Goal: Task Accomplishment & Management: Complete application form

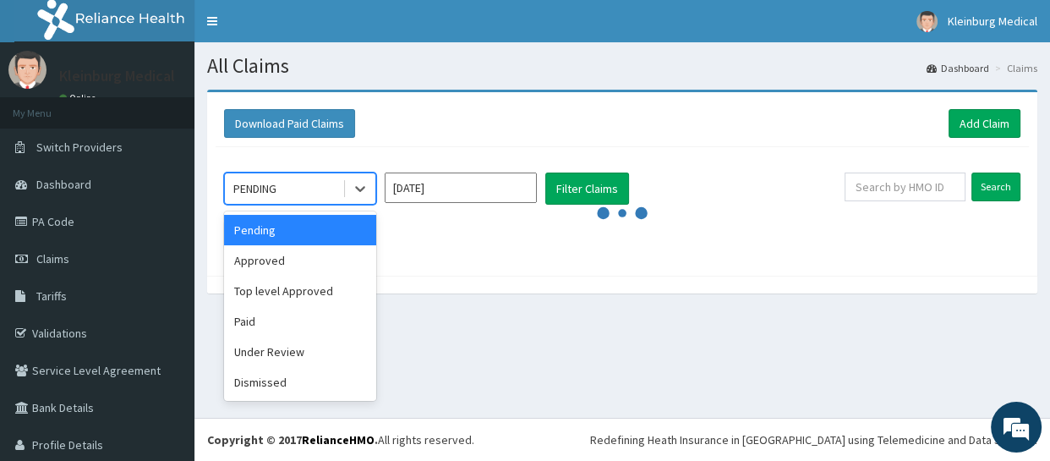
click at [272, 189] on div "PENDING" at bounding box center [254, 188] width 43 height 17
click at [420, 131] on div "Download Paid Claims Add Claim" at bounding box center [622, 123] width 796 height 29
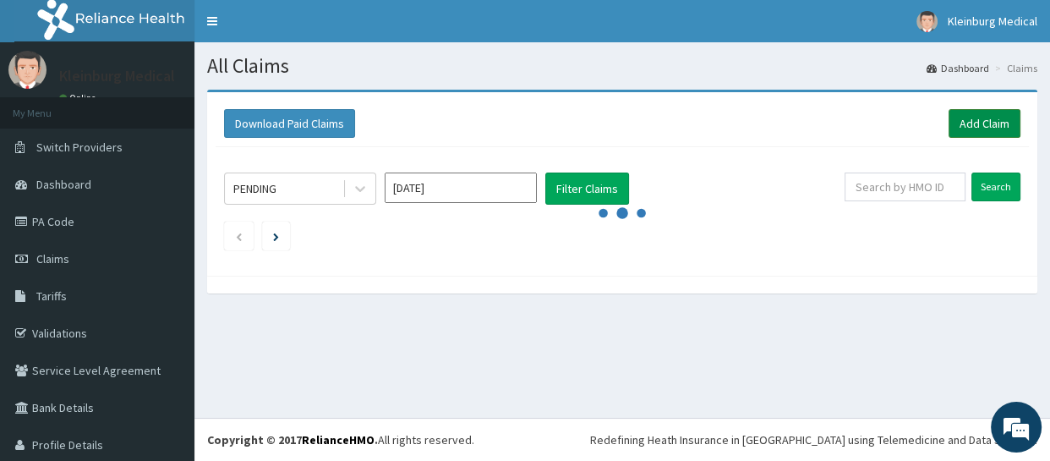
click at [951, 133] on link "Add Claim" at bounding box center [985, 123] width 72 height 29
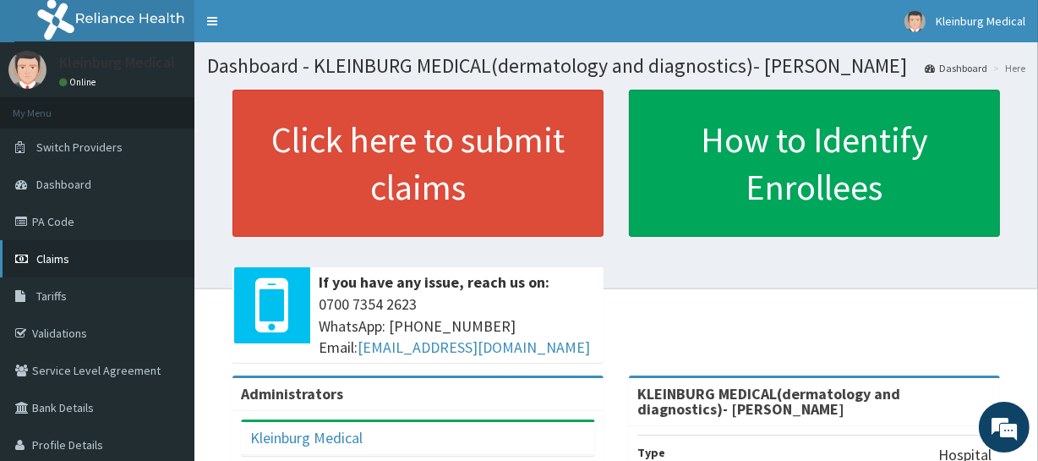
click at [46, 251] on span "Claims" at bounding box center [52, 258] width 33 height 15
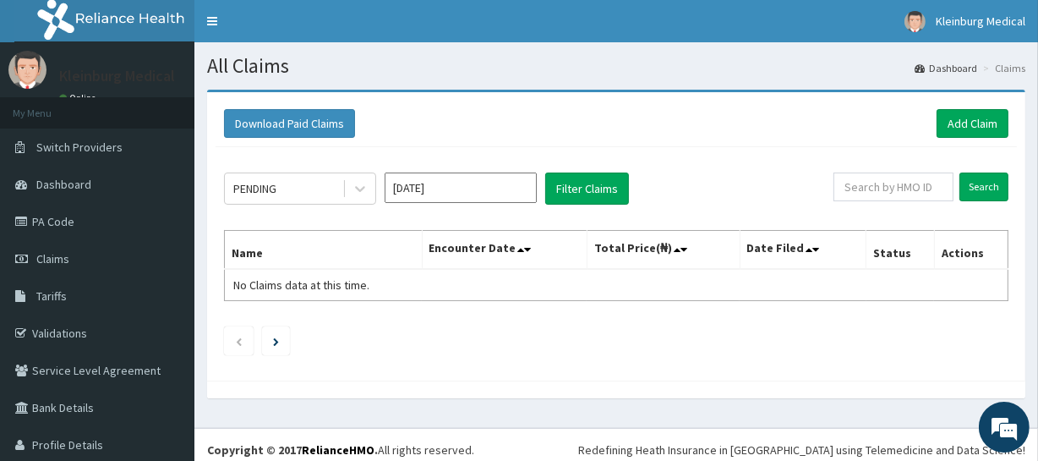
click at [936, 329] on ul at bounding box center [616, 340] width 785 height 29
click at [939, 128] on link "Add Claim" at bounding box center [973, 123] width 72 height 29
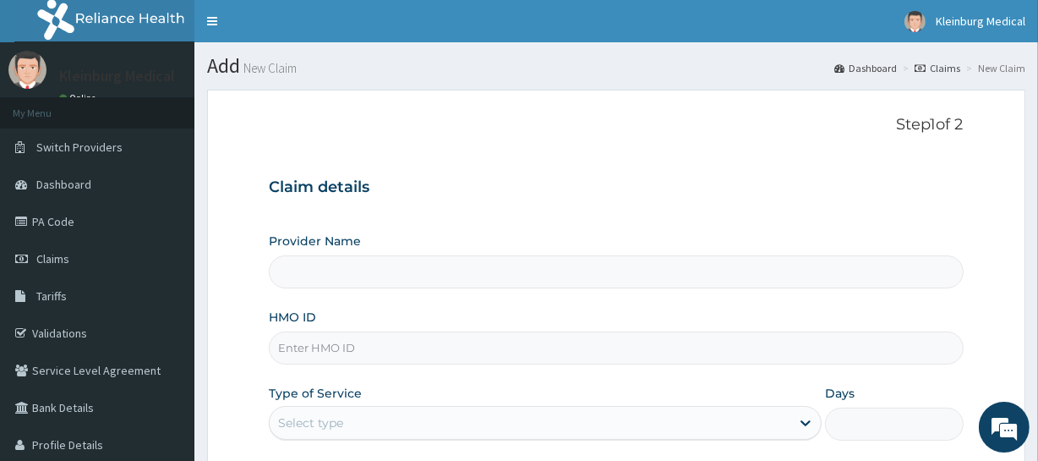
click at [335, 275] on input "Provider Name" at bounding box center [616, 271] width 694 height 33
type input "KLEINBURG MEDICAL(dermatology and diagnostics)- [PERSON_NAME]"
click at [380, 346] on input "HMO ID" at bounding box center [616, 347] width 694 height 33
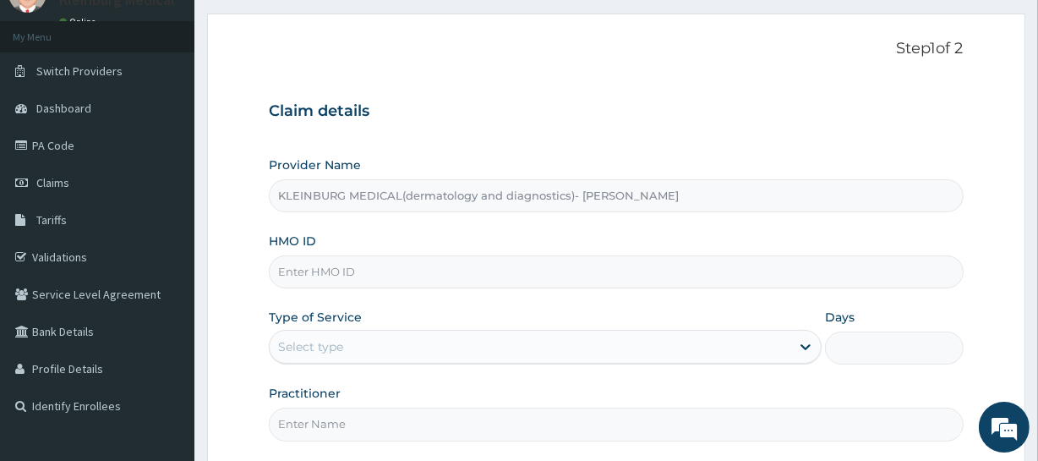
scroll to position [76, 0]
paste input "MPP/10464/A"
type input "MPP/10464/A"
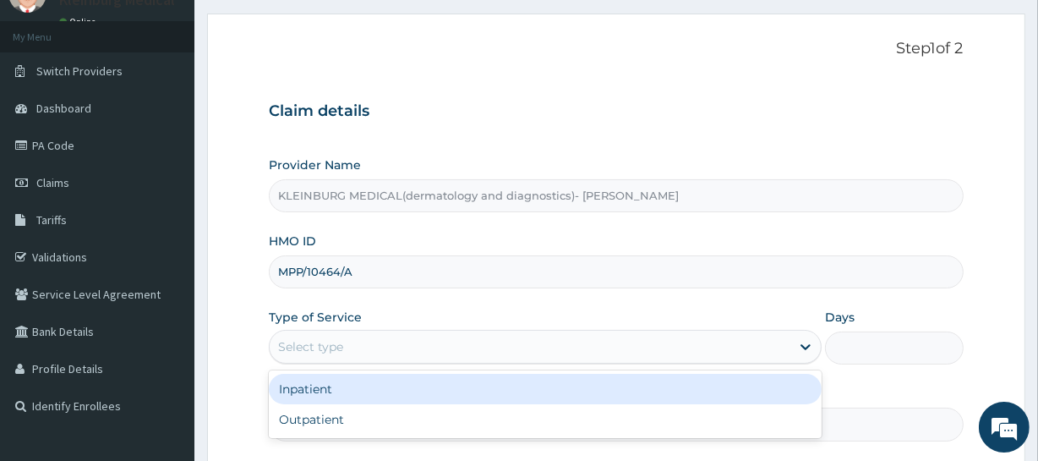
click at [351, 355] on div "Select type" at bounding box center [530, 346] width 521 height 27
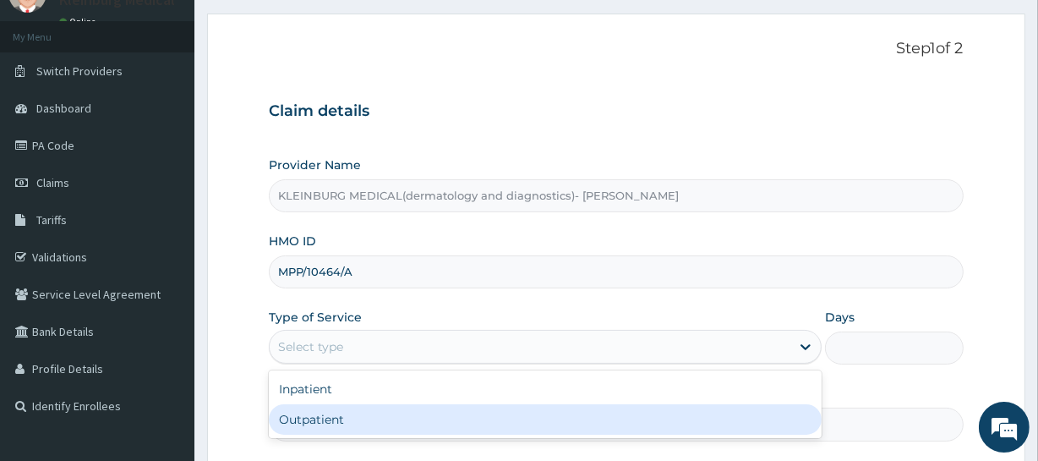
click at [338, 417] on div "Outpatient" at bounding box center [545, 419] width 553 height 30
type input "1"
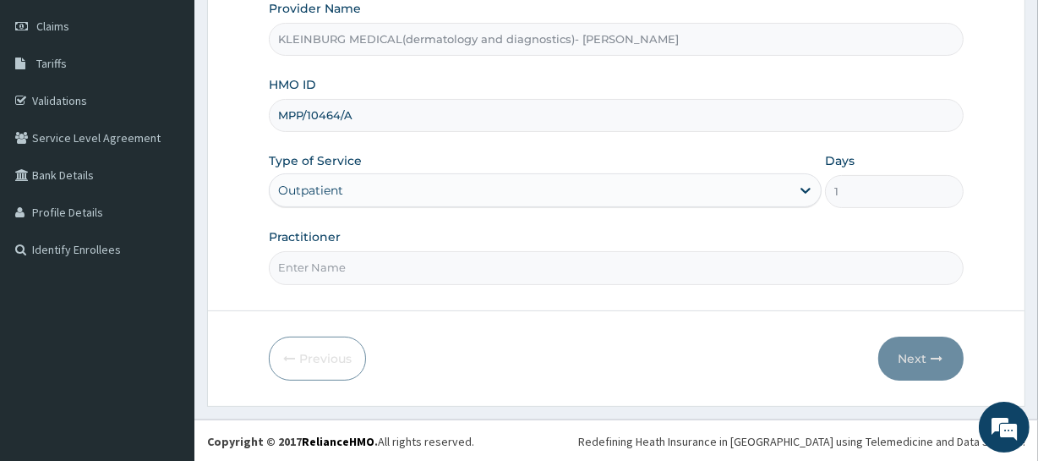
scroll to position [0, 0]
click at [307, 262] on input "Practitioner" at bounding box center [616, 267] width 694 height 33
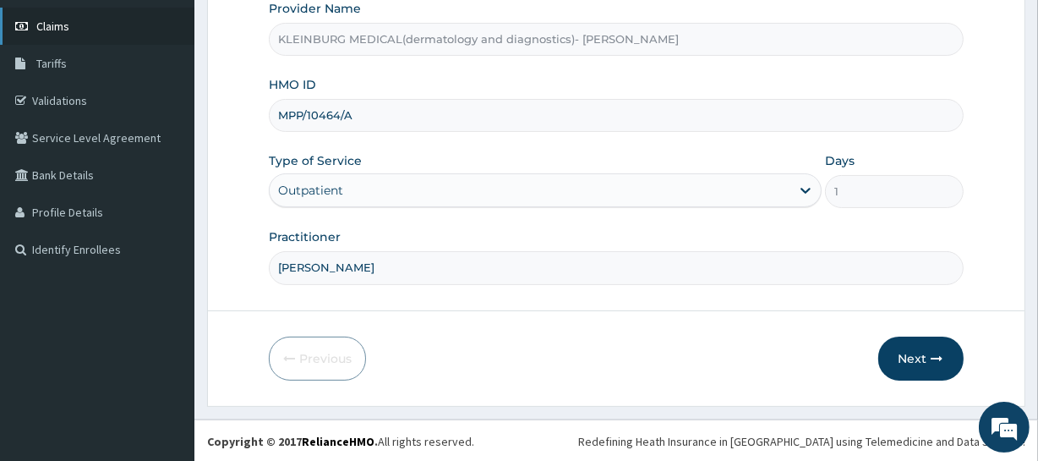
type input "[PERSON_NAME]"
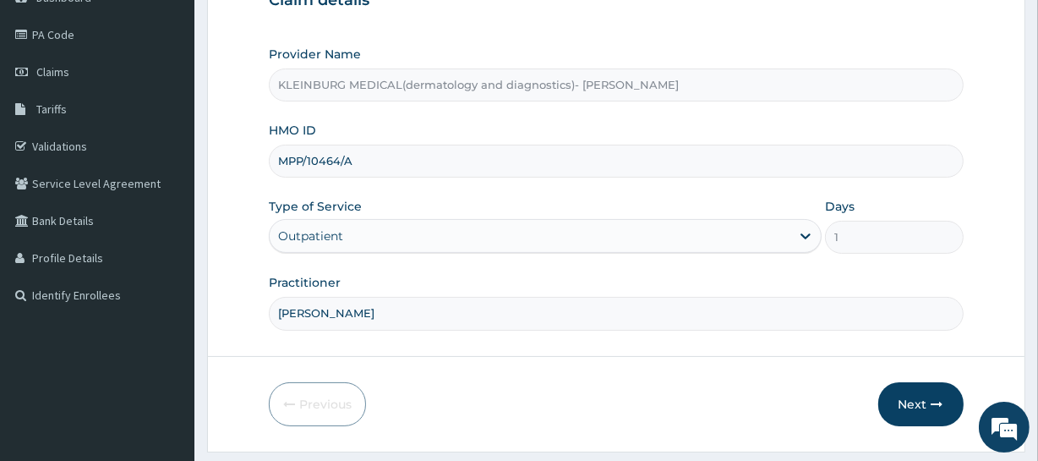
scroll to position [233, 0]
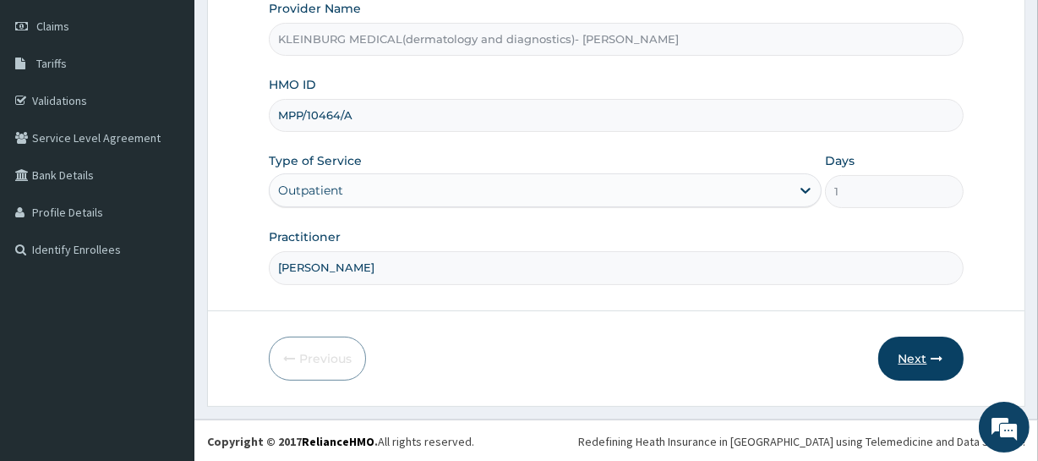
click at [932, 347] on button "Next" at bounding box center [921, 359] width 85 height 44
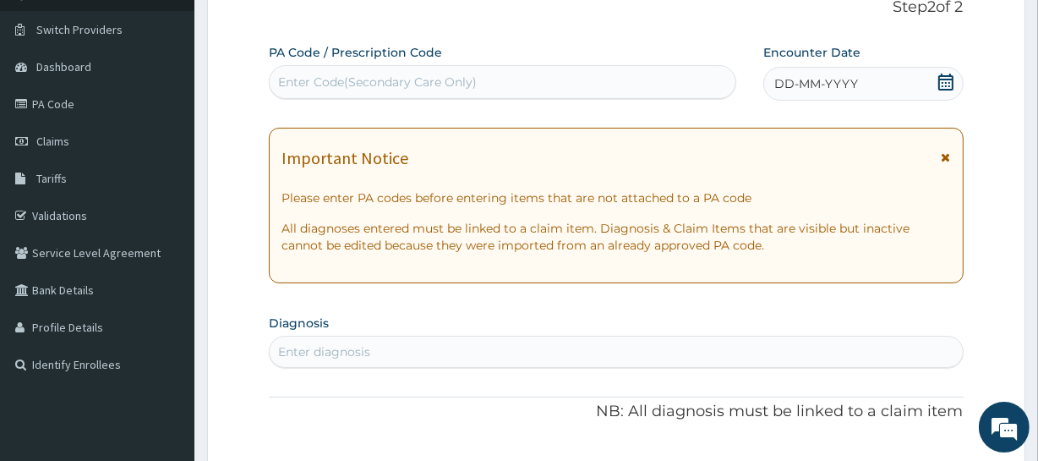
scroll to position [79, 0]
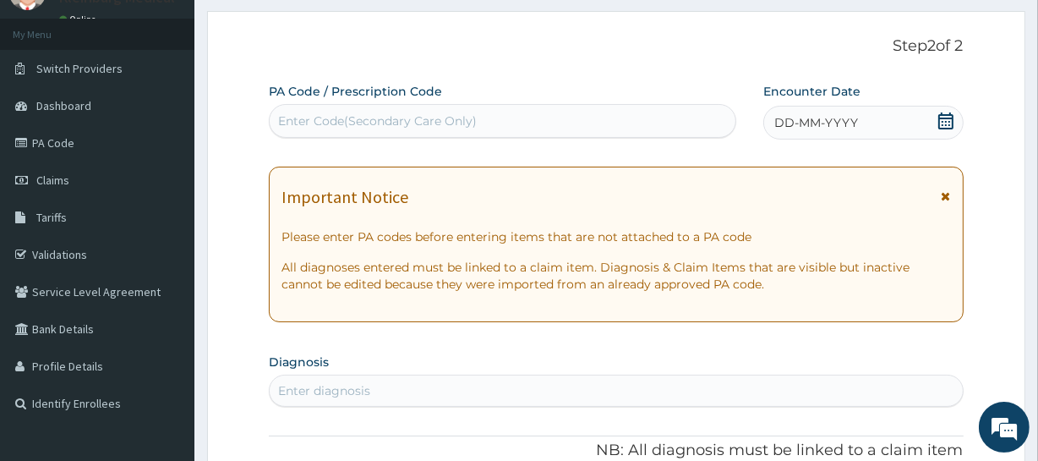
click at [330, 123] on div "Enter Code(Secondary Care Only)" at bounding box center [377, 120] width 199 height 17
paste input "PA/7AF48B"
type input "PA/7AF48B"
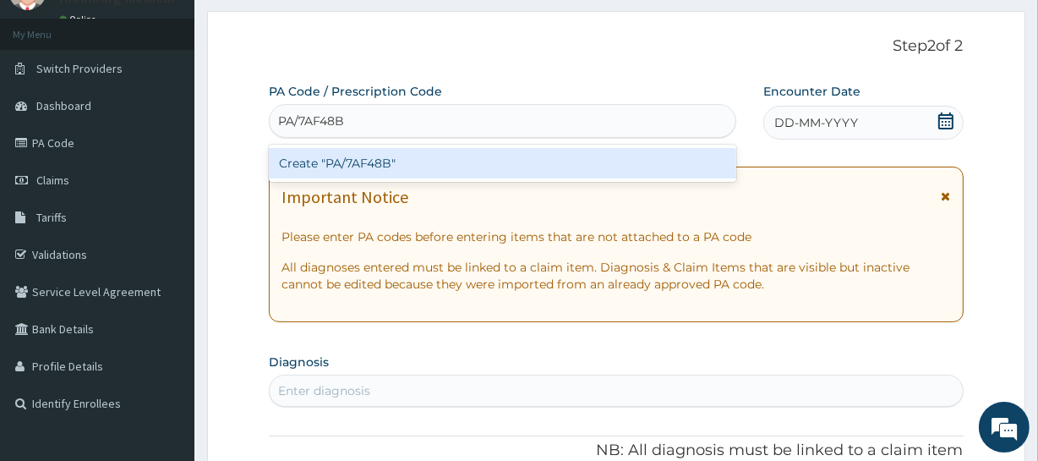
click at [346, 163] on div "Create "PA/7AF48B"" at bounding box center [502, 163] width 467 height 30
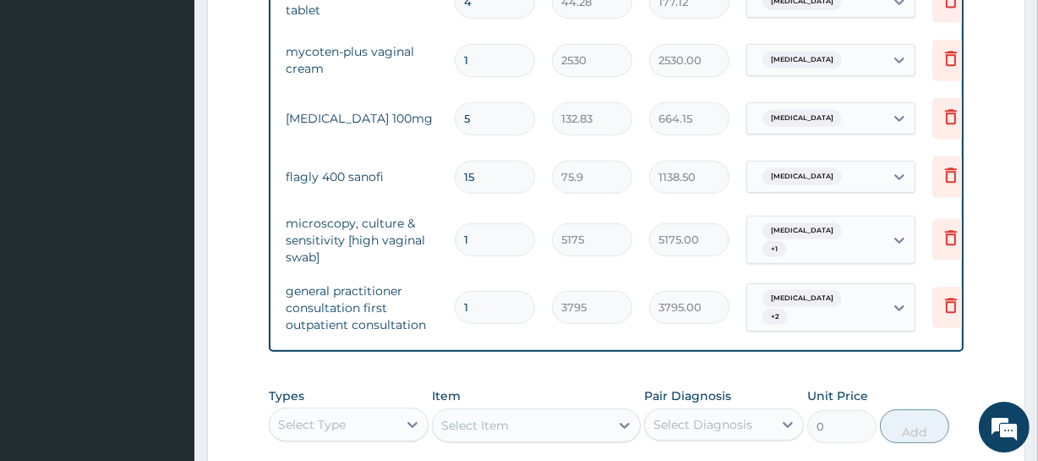
scroll to position [0, 153]
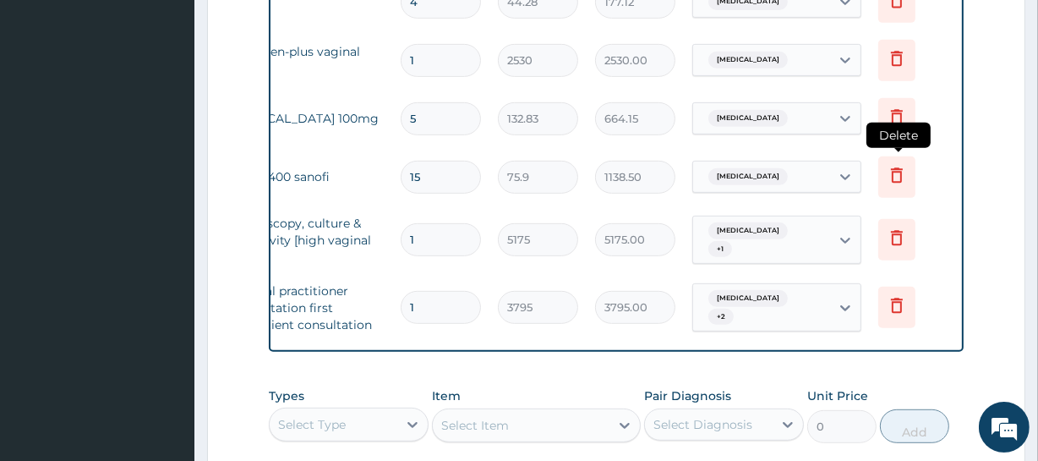
click at [890, 171] on icon at bounding box center [897, 175] width 20 height 20
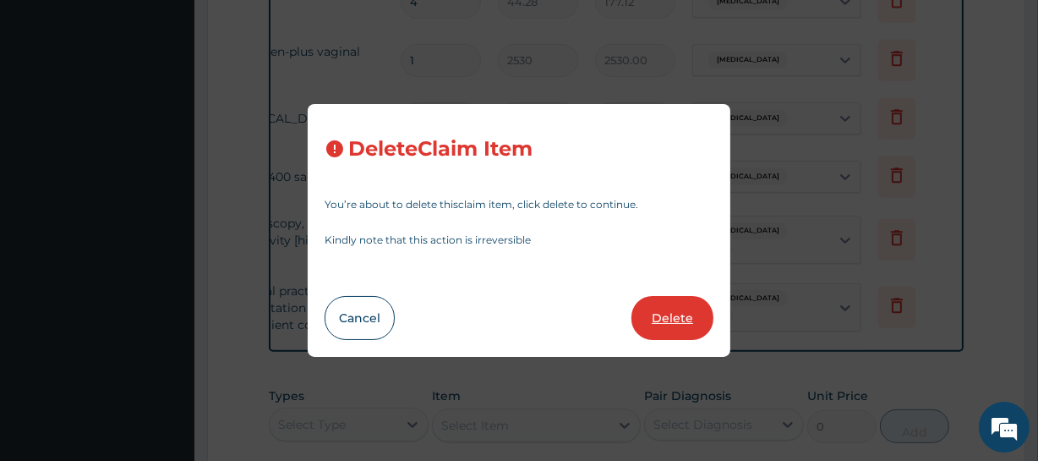
click at [681, 313] on button "Delete" at bounding box center [673, 318] width 82 height 44
type input "1"
type input "5175"
type input "5175.00"
type input "3795"
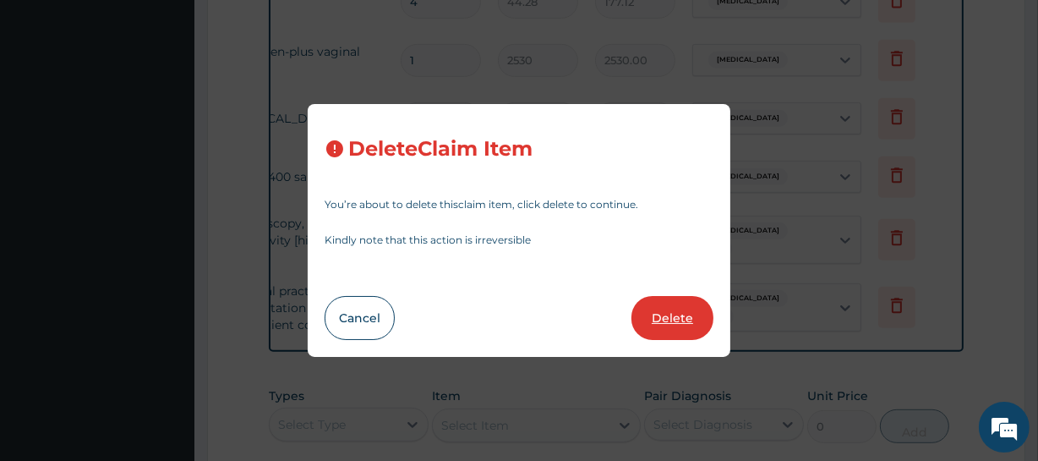
type input "3795.00"
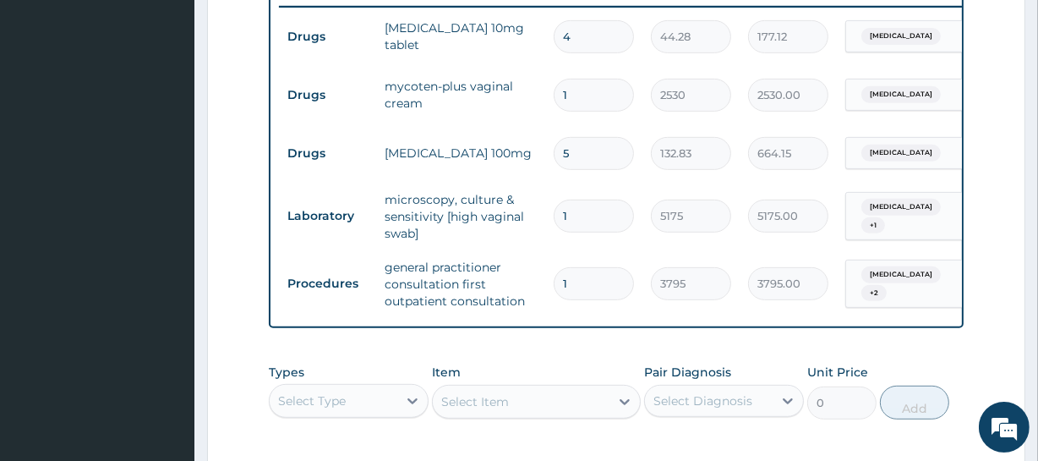
scroll to position [702, 0]
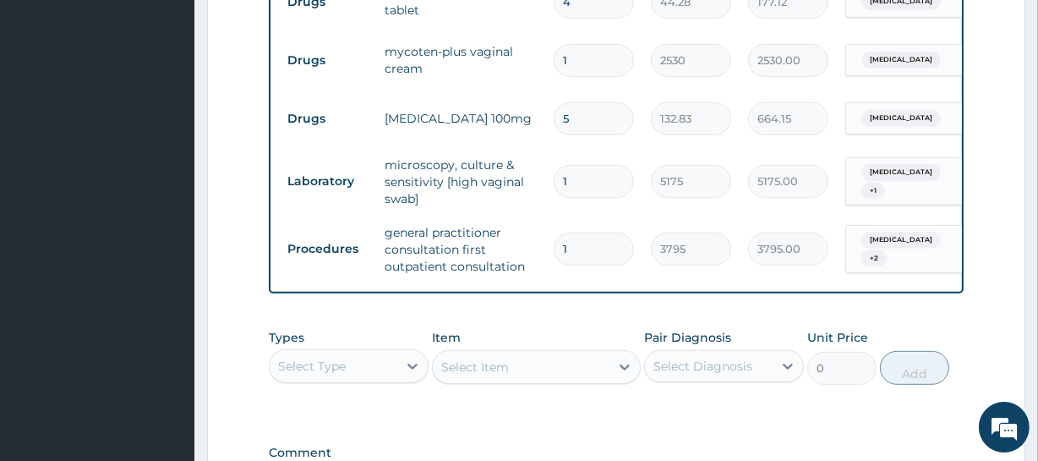
click at [316, 364] on div "Select Type" at bounding box center [334, 366] width 128 height 27
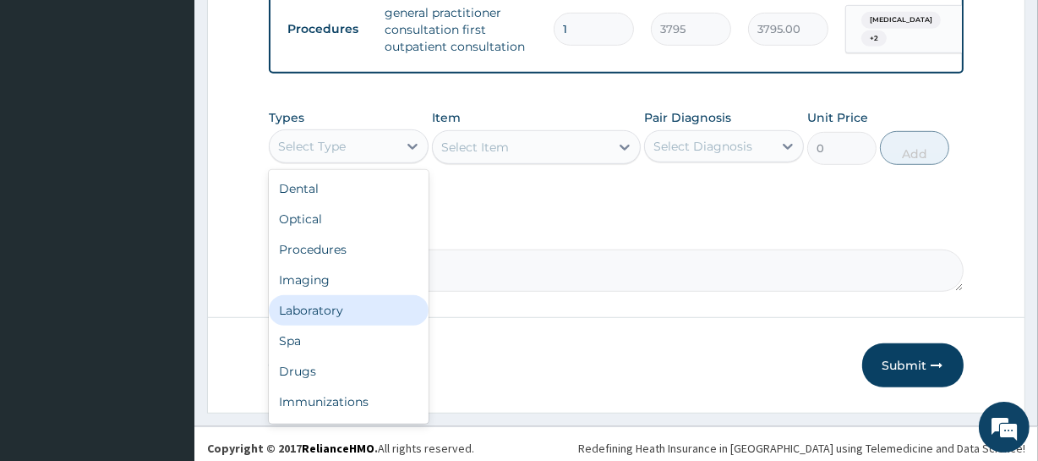
scroll to position [933, 0]
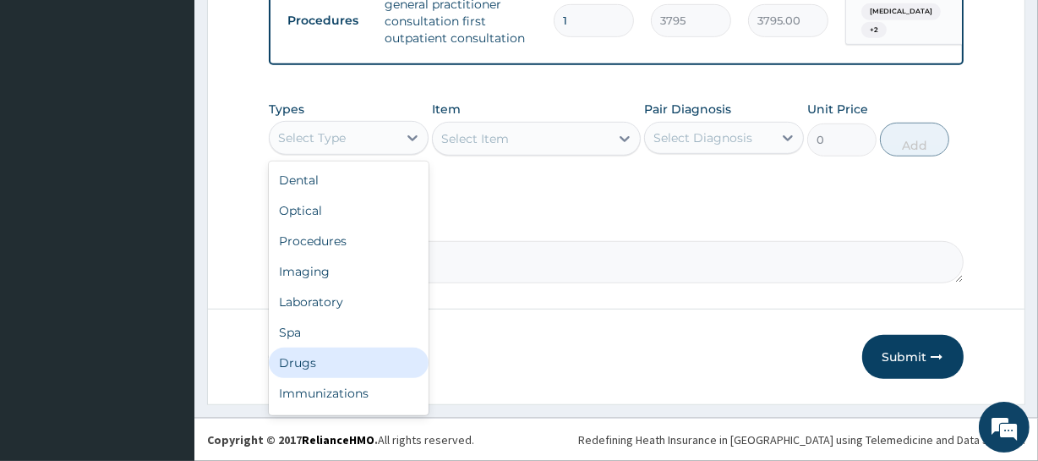
click at [330, 374] on div "Drugs" at bounding box center [349, 363] width 160 height 30
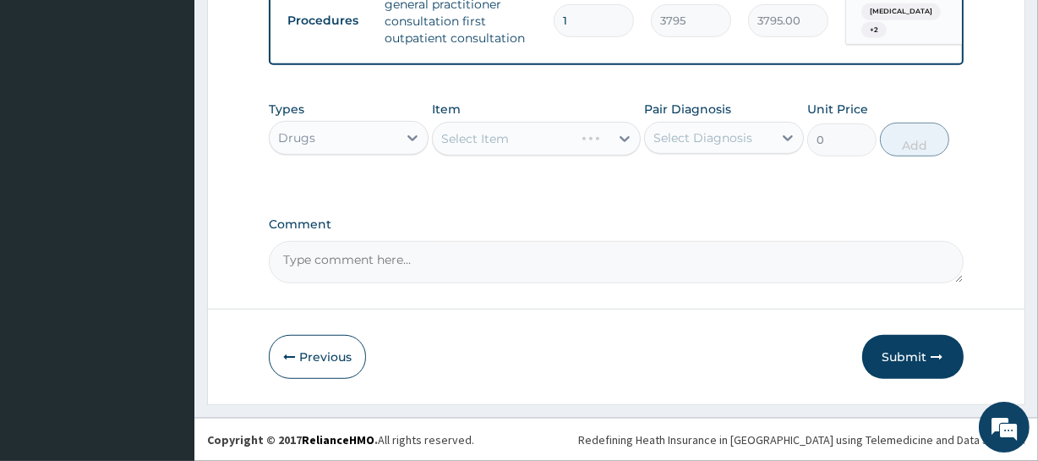
click at [490, 150] on div "Select Item" at bounding box center [536, 139] width 208 height 34
click at [560, 182] on div "Types Drugs Item Select Item Pair Diagnosis Select Diagnosis Unit Price 0 Add" at bounding box center [616, 141] width 694 height 98
click at [524, 149] on div "Select Item" at bounding box center [536, 139] width 208 height 34
click at [566, 190] on div "Types Drugs Item Select Item Pair Diagnosis Select Diagnosis Unit Price 0 Add" at bounding box center [616, 141] width 694 height 98
click at [479, 147] on div "Select Item" at bounding box center [475, 138] width 68 height 17
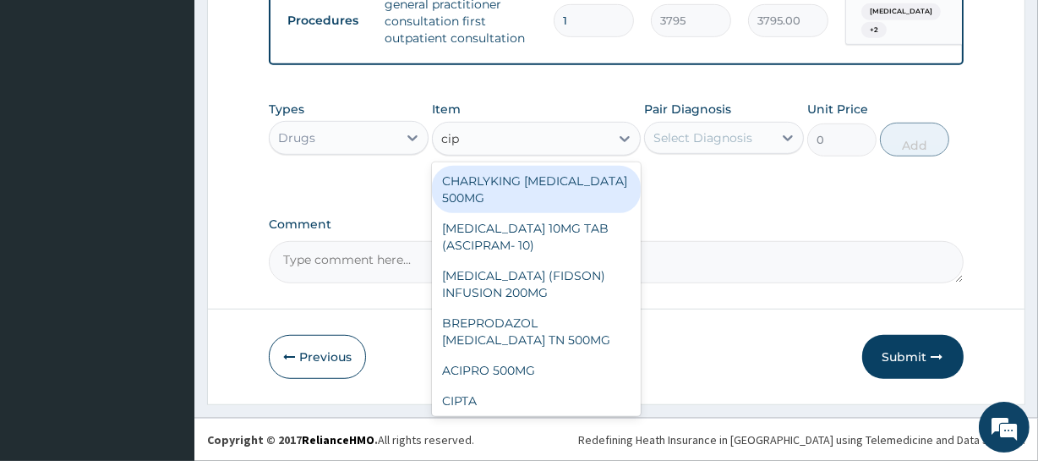
type input "cipr"
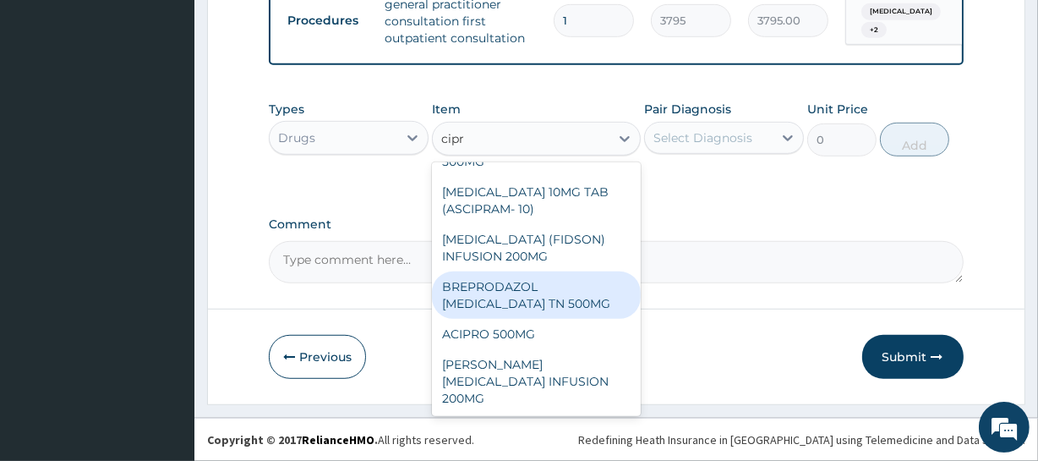
scroll to position [0, 0]
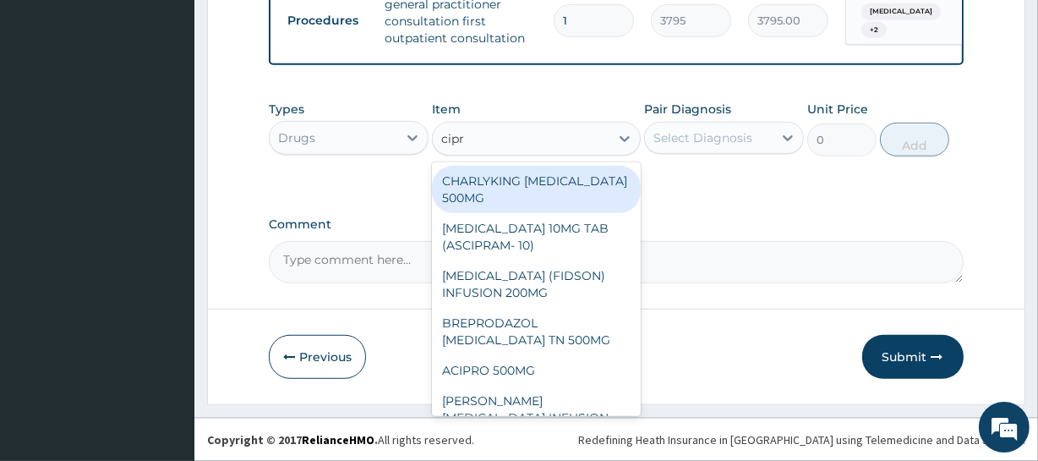
click at [581, 209] on div "CHARLYKING CIPROFLOXACIN 500MG" at bounding box center [536, 189] width 208 height 47
type input "189.75"
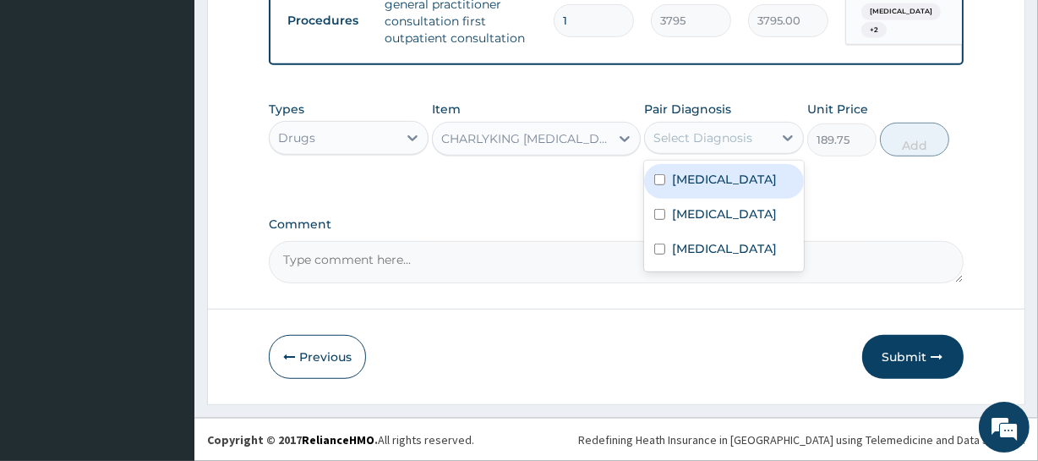
click at [696, 144] on div "Select Diagnosis" at bounding box center [703, 137] width 99 height 17
click at [692, 188] on label "Gastroenteritis" at bounding box center [724, 179] width 105 height 17
checkbox input "true"
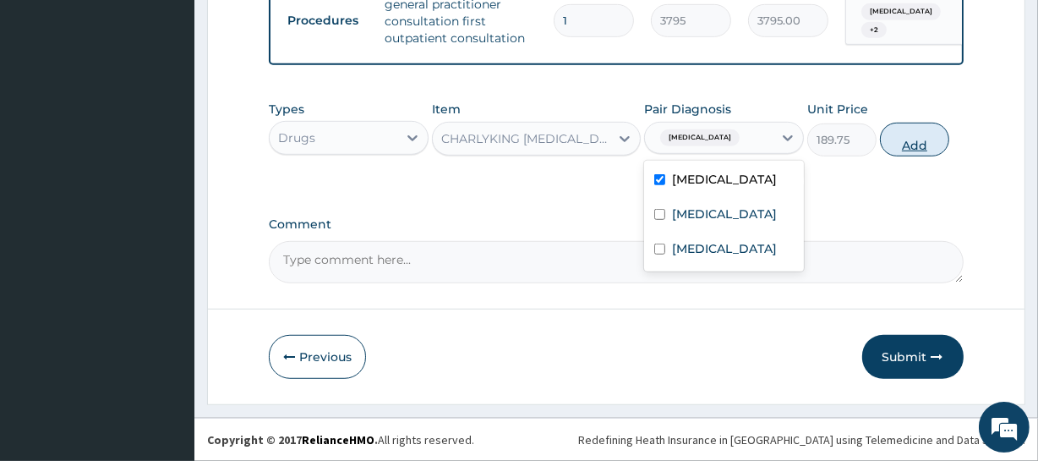
click at [917, 152] on button "Add" at bounding box center [914, 140] width 69 height 34
type input "0"
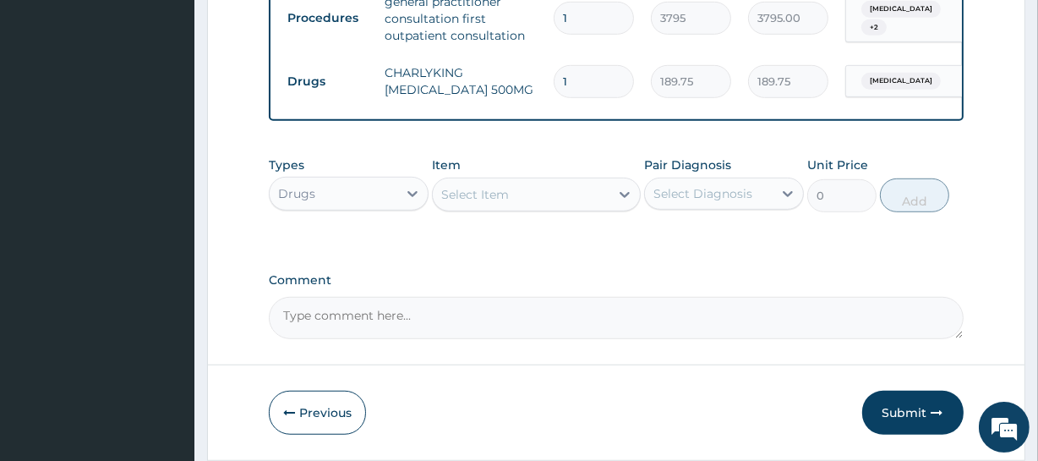
type input "10"
type input "1897.50"
type input "10"
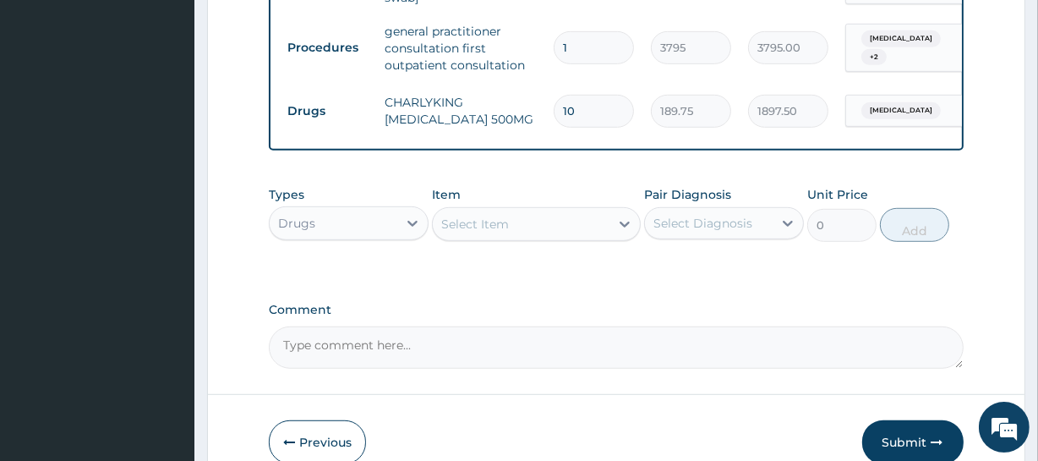
scroll to position [999, 0]
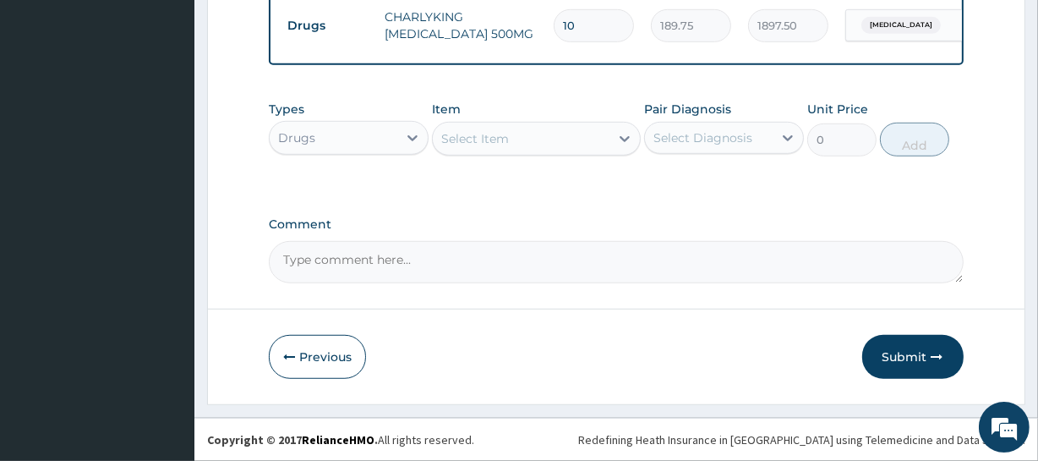
click at [941, 363] on button "Submit" at bounding box center [912, 357] width 101 height 44
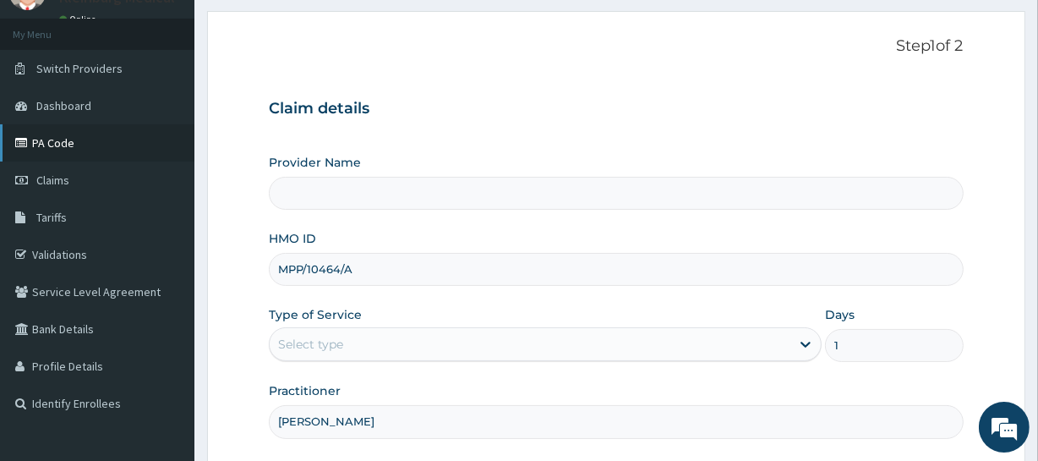
click at [69, 145] on link "PA Code" at bounding box center [97, 142] width 194 height 37
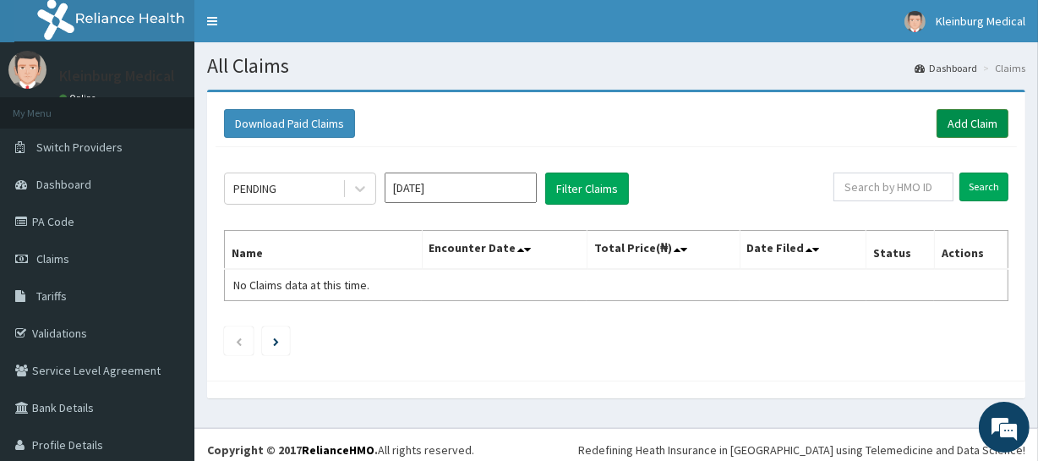
click at [957, 131] on link "Add Claim" at bounding box center [973, 123] width 72 height 29
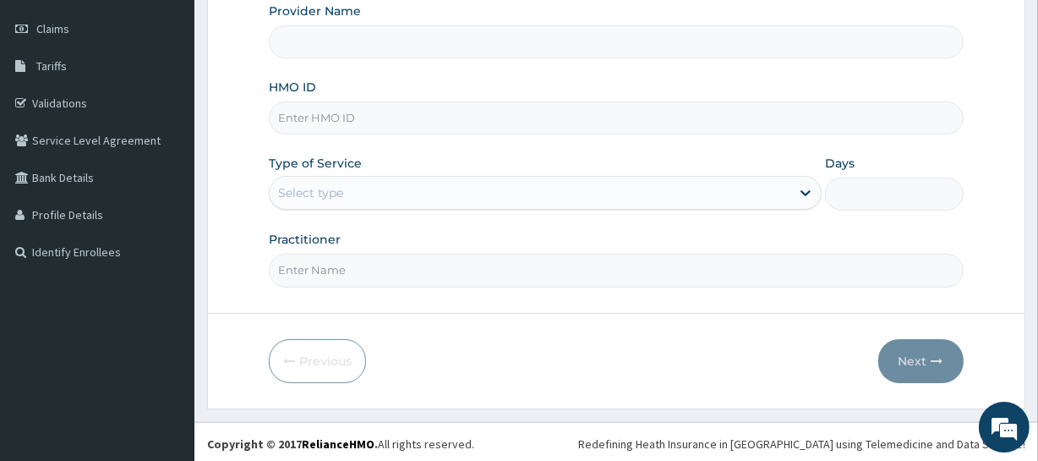
scroll to position [153, 0]
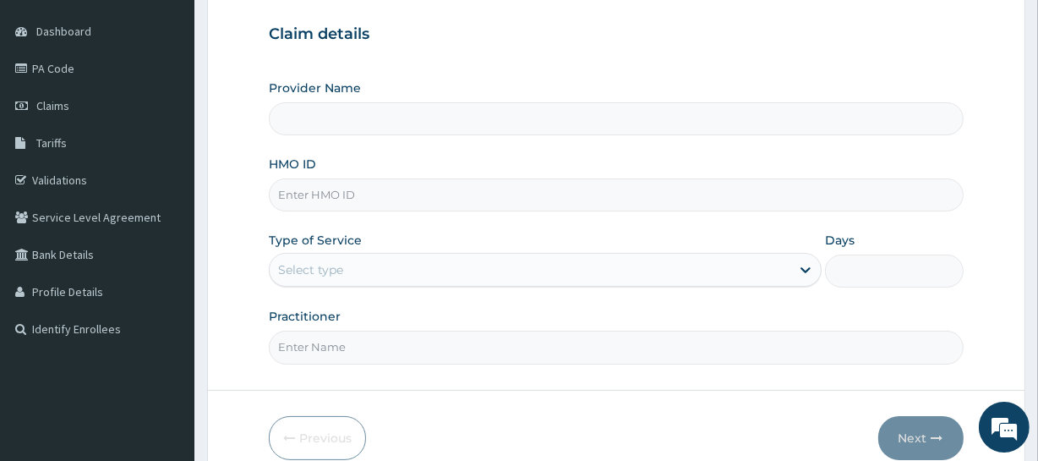
type input "KLEINBURG MEDICAL(dermatology and diagnostics)- [PERSON_NAME]"
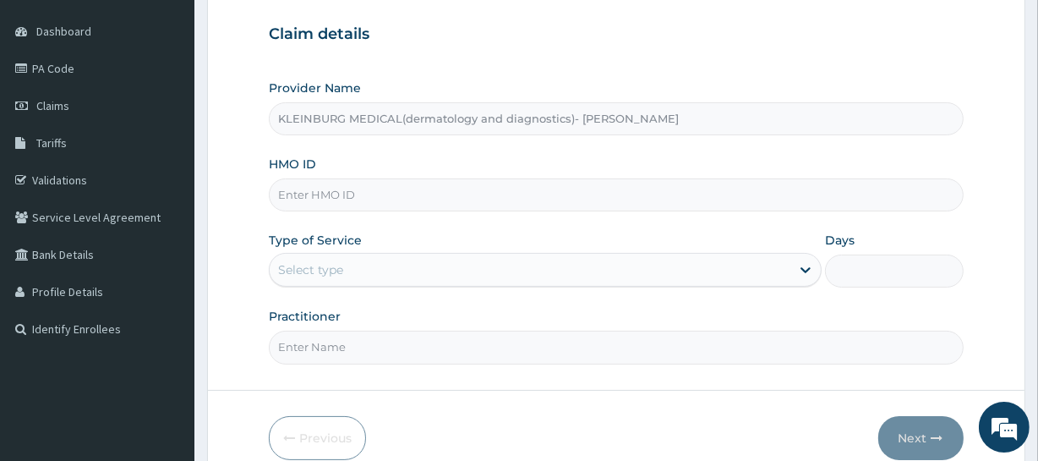
click at [413, 194] on input "HMO ID" at bounding box center [616, 194] width 694 height 33
paste input "COO/10022/C"
type input "COO/10022/C"
click at [394, 272] on div "Select type" at bounding box center [530, 269] width 521 height 27
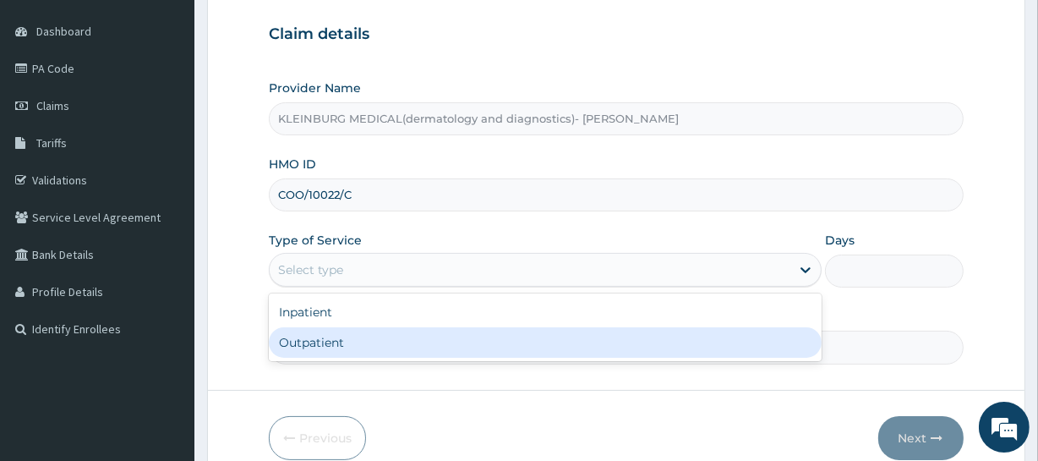
click at [382, 336] on div "Outpatient" at bounding box center [545, 342] width 553 height 30
type input "1"
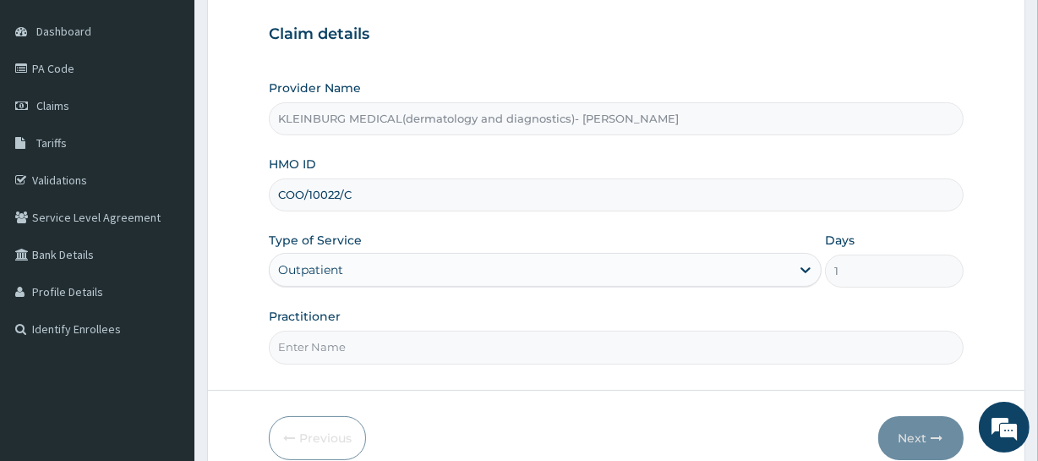
scroll to position [0, 0]
click at [323, 356] on input "Practitioner" at bounding box center [616, 347] width 694 height 33
type input "[PERSON_NAME]"
click at [897, 430] on button "Next" at bounding box center [921, 438] width 85 height 44
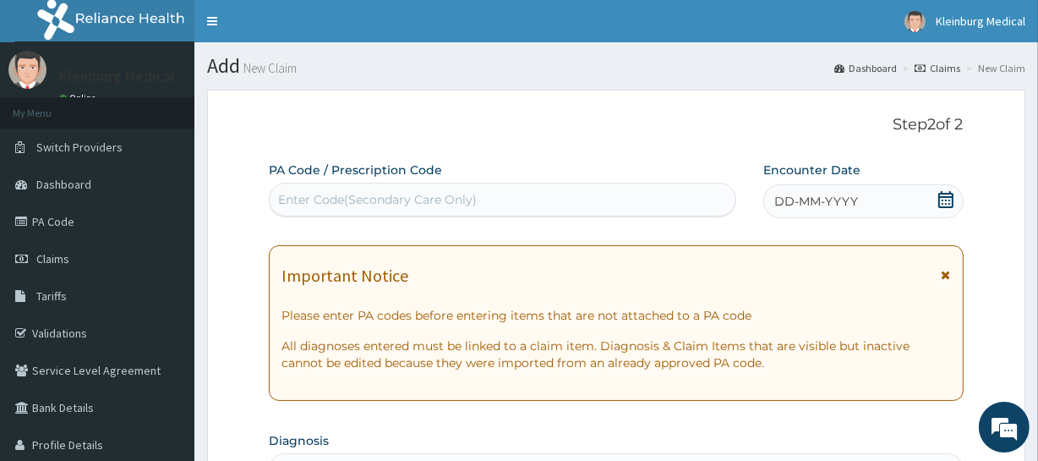
click at [402, 203] on div "Enter Code(Secondary Care Only)" at bounding box center [377, 199] width 199 height 17
paste input "PA/4814E0"
type input "PA/4814E0"
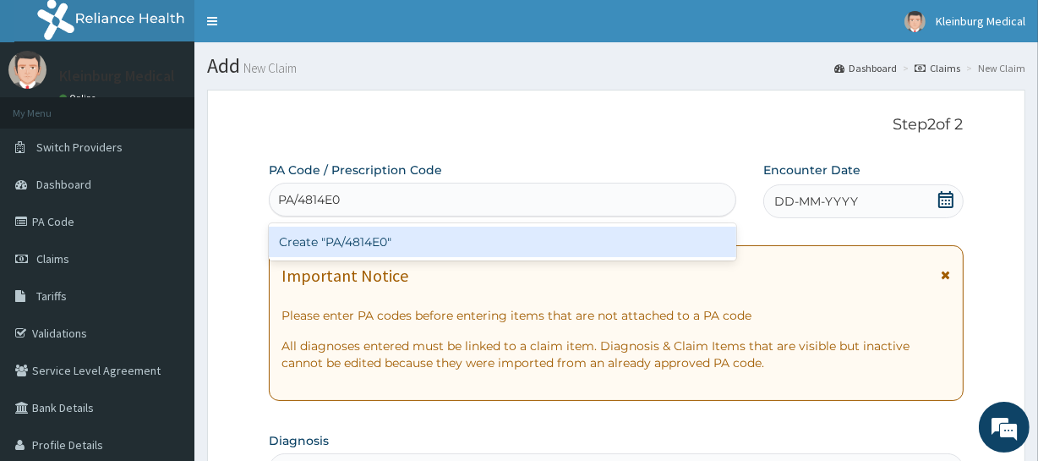
click at [387, 243] on div "Create "PA/4814E0"" at bounding box center [502, 242] width 467 height 30
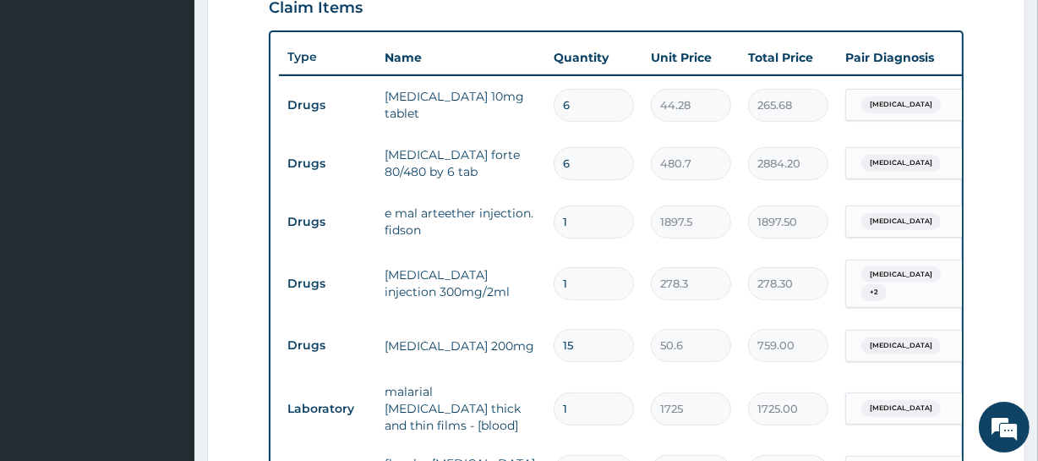
scroll to position [983, 0]
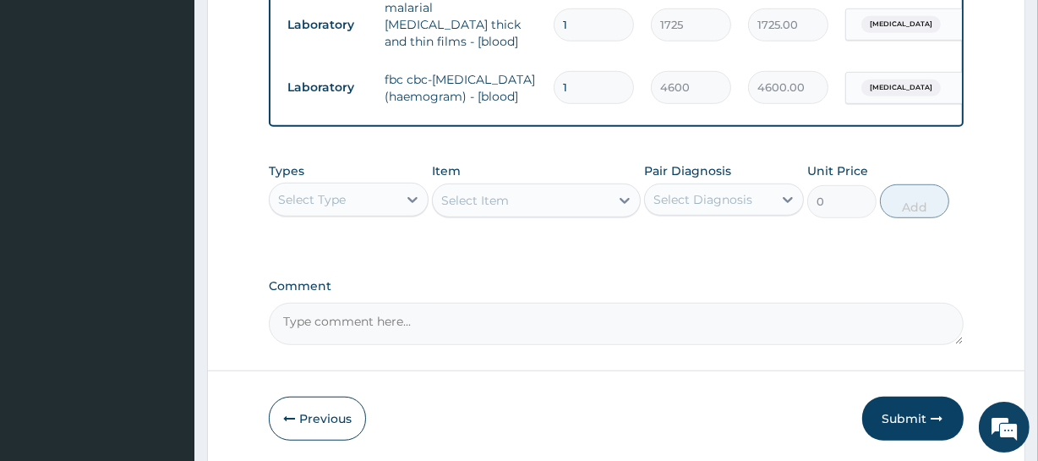
click at [353, 213] on div "Select Type" at bounding box center [334, 199] width 128 height 27
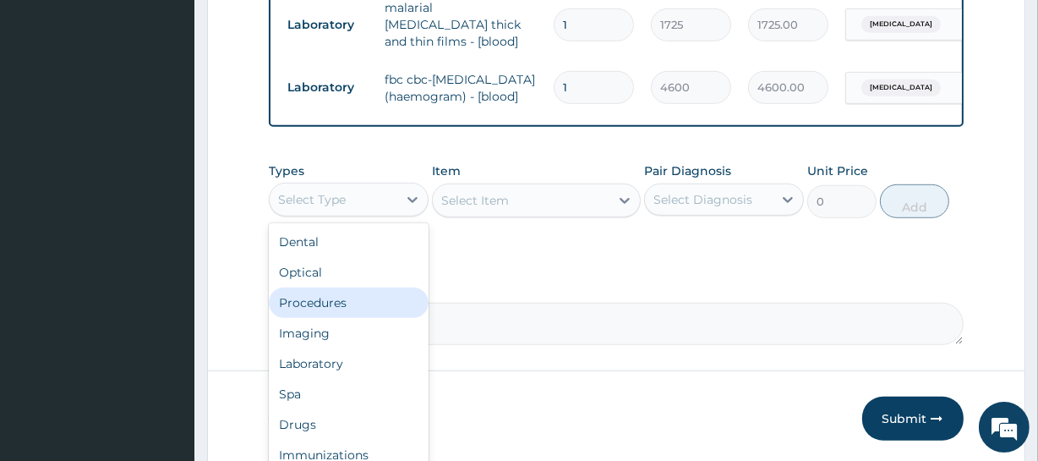
click at [364, 304] on div "Procedures" at bounding box center [349, 302] width 160 height 30
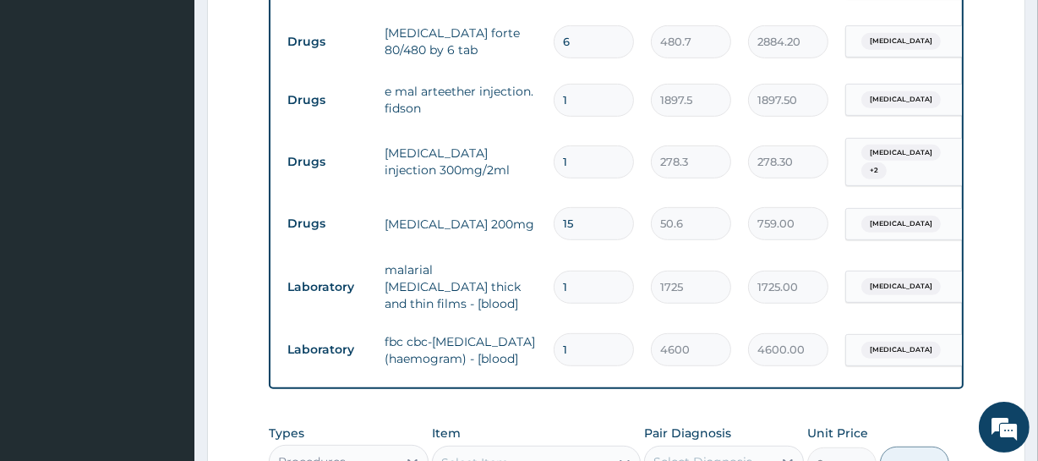
scroll to position [829, 0]
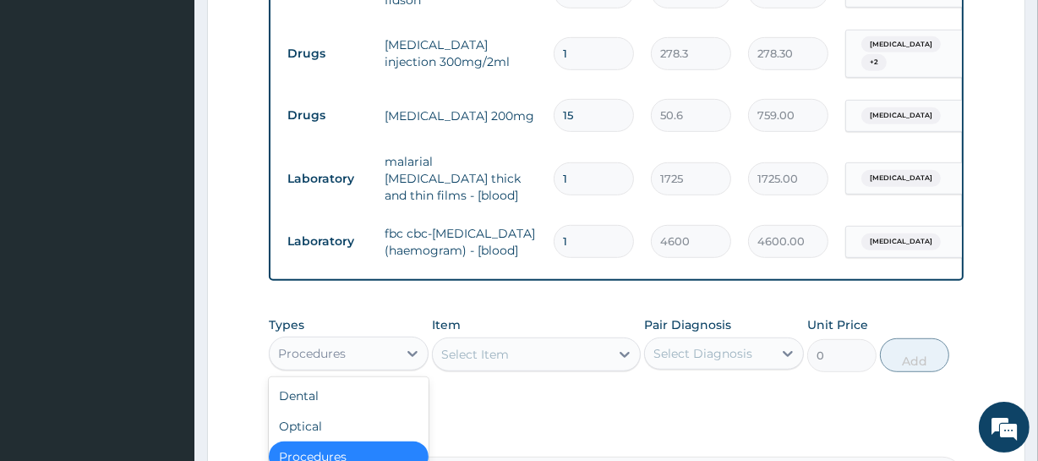
click at [321, 362] on div "Procedures" at bounding box center [312, 353] width 68 height 17
click at [466, 355] on div "Select Item" at bounding box center [475, 354] width 68 height 17
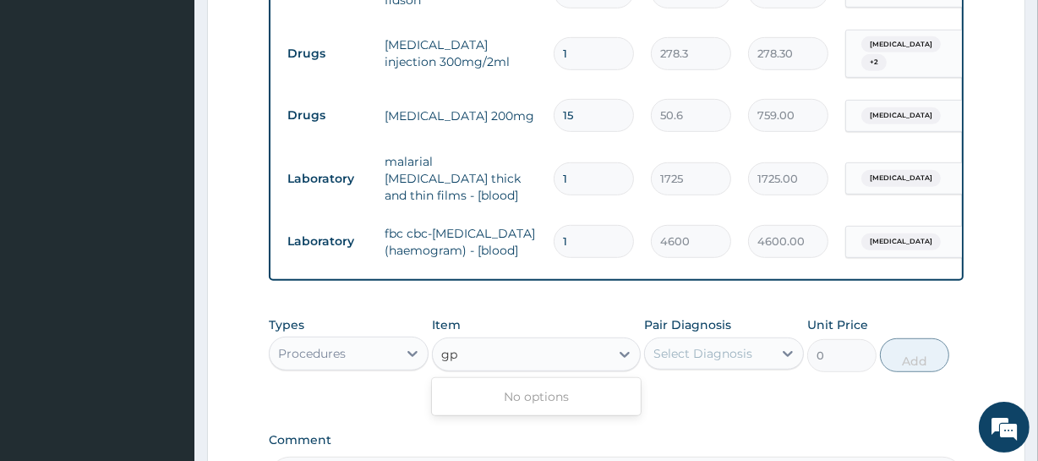
type input "g"
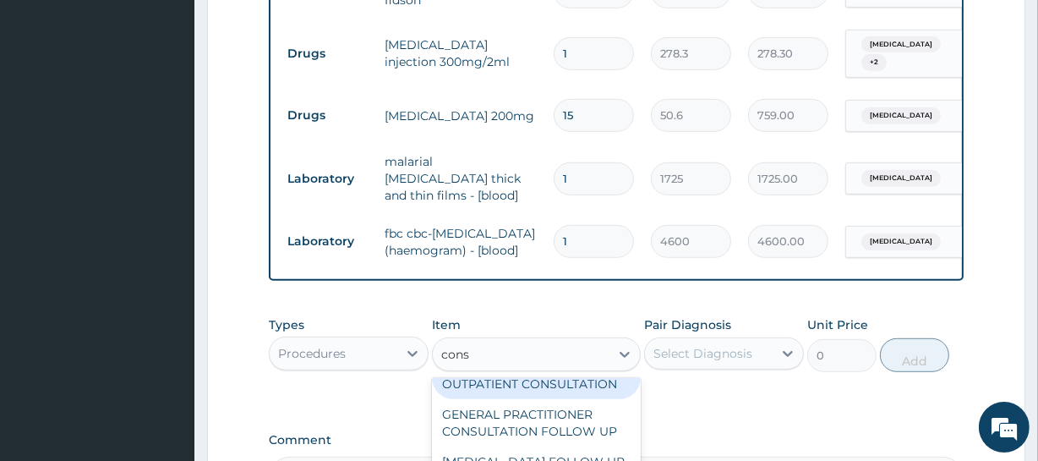
scroll to position [307, 0]
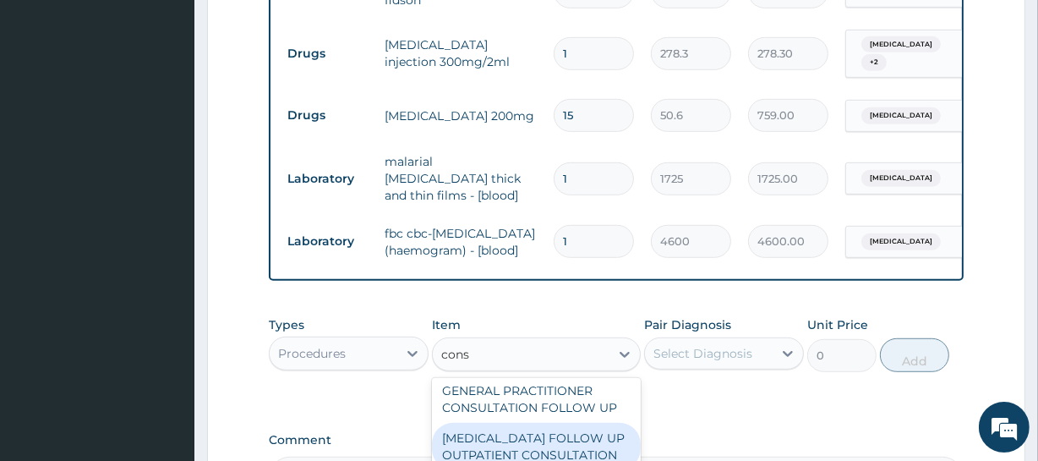
type input "cons"
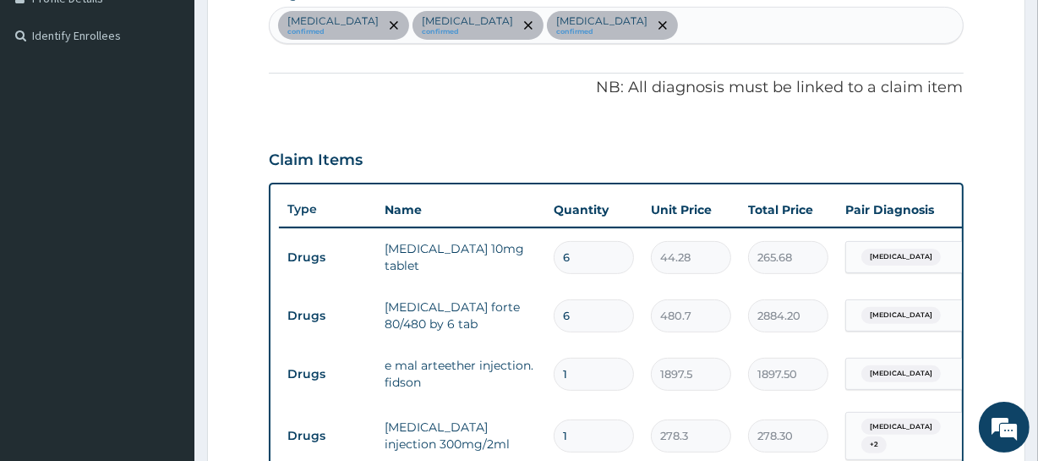
scroll to position [445, 0]
